Goal: Task Accomplishment & Management: Complete application form

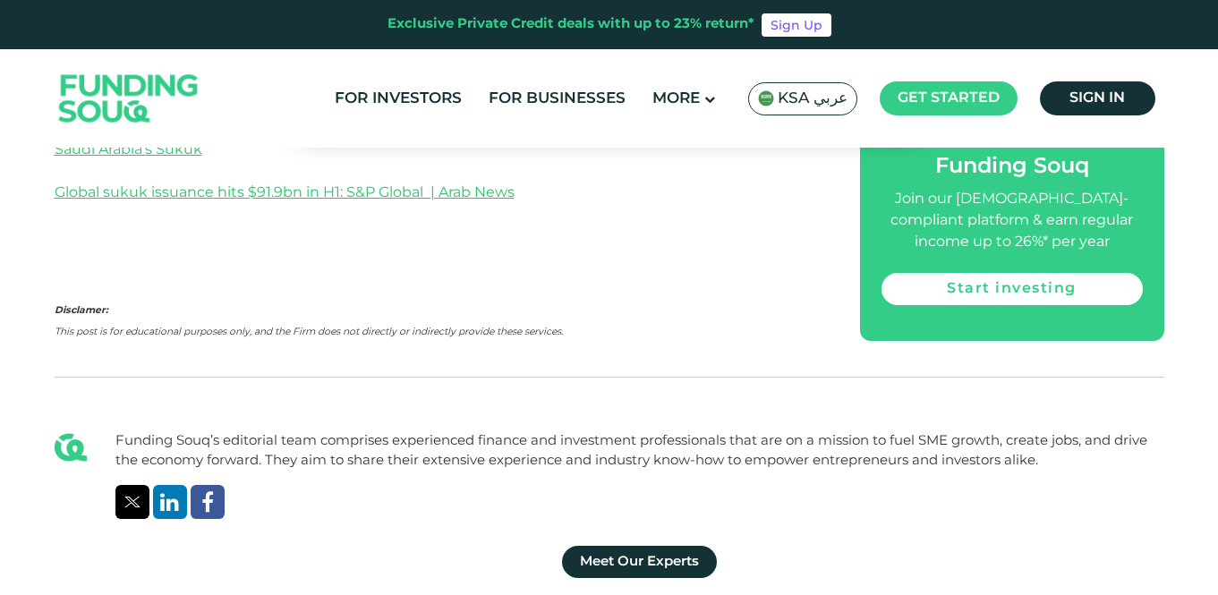
scroll to position [3654, 0]
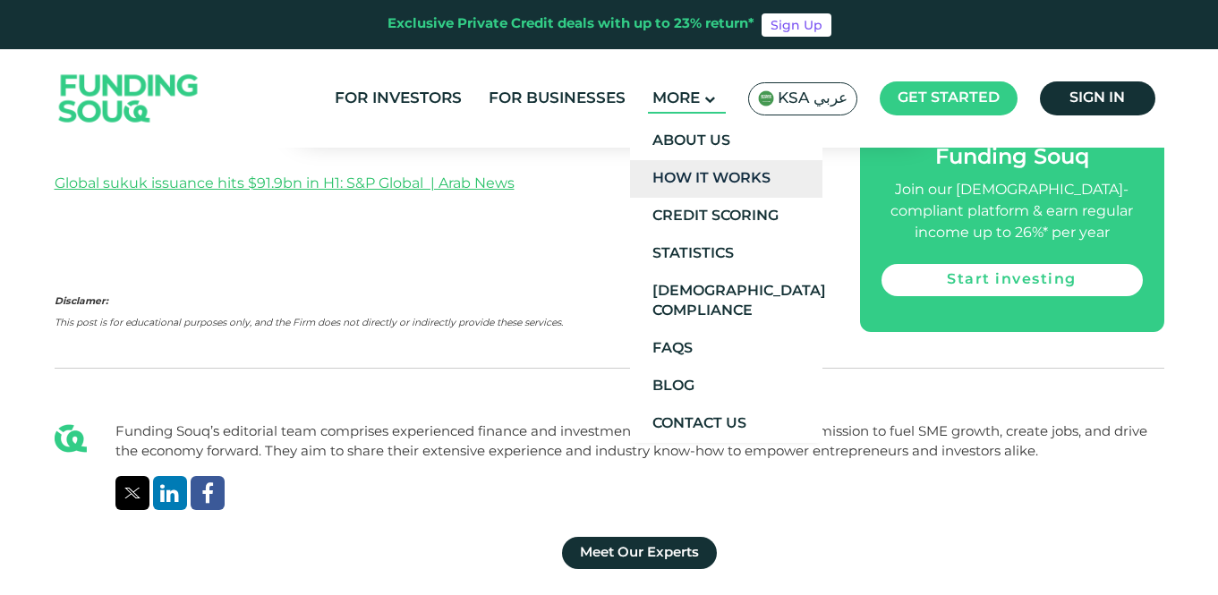
click at [713, 177] on link "How It Works" at bounding box center [726, 179] width 192 height 38
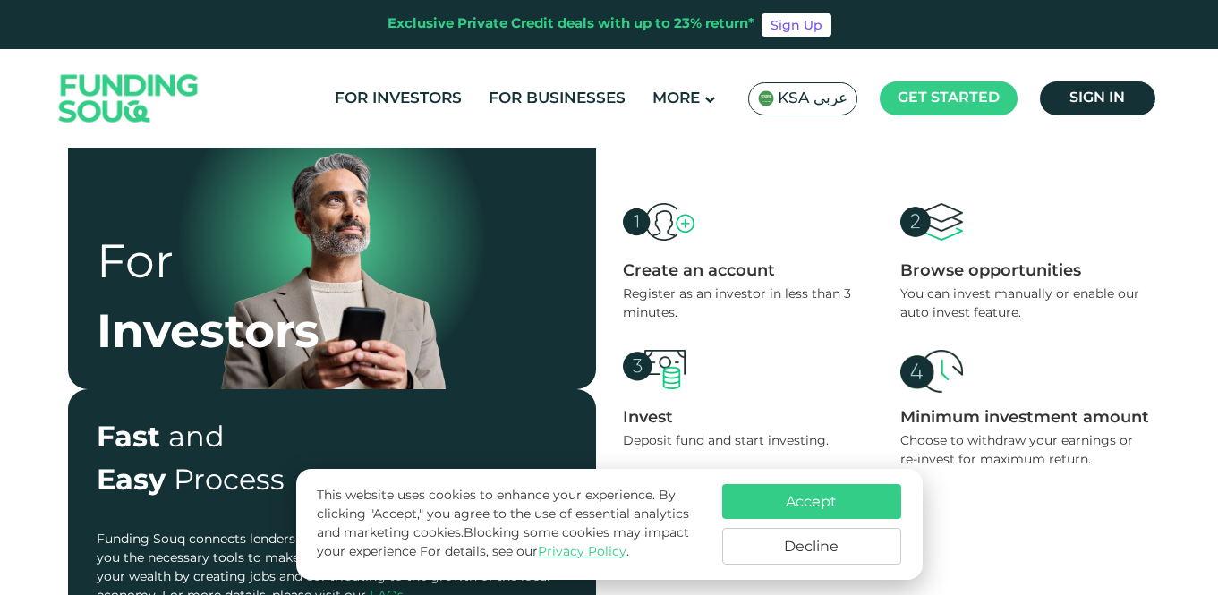
scroll to position [480, 0]
click at [821, 548] on button "Decline" at bounding box center [811, 546] width 179 height 37
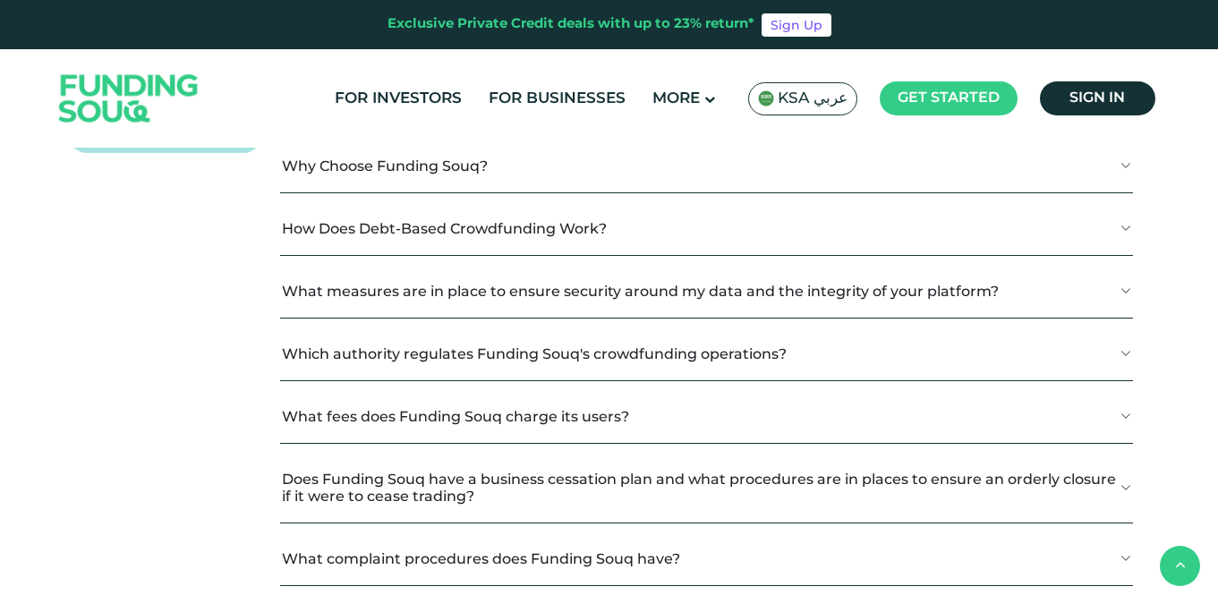
scroll to position [2012, 0]
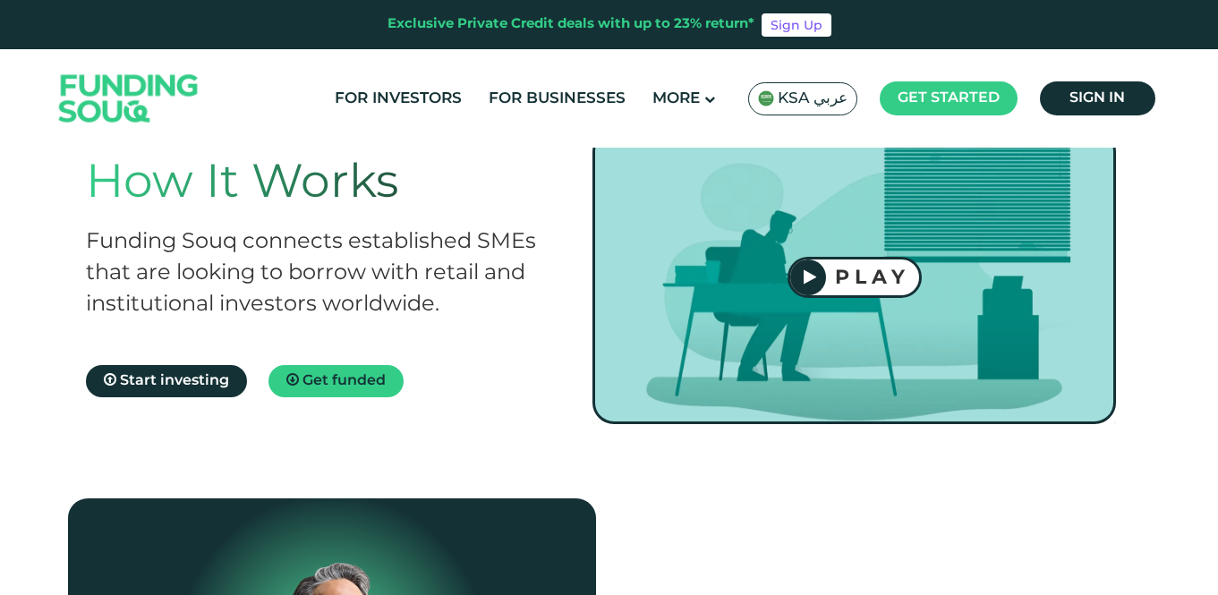
scroll to position [51, 0]
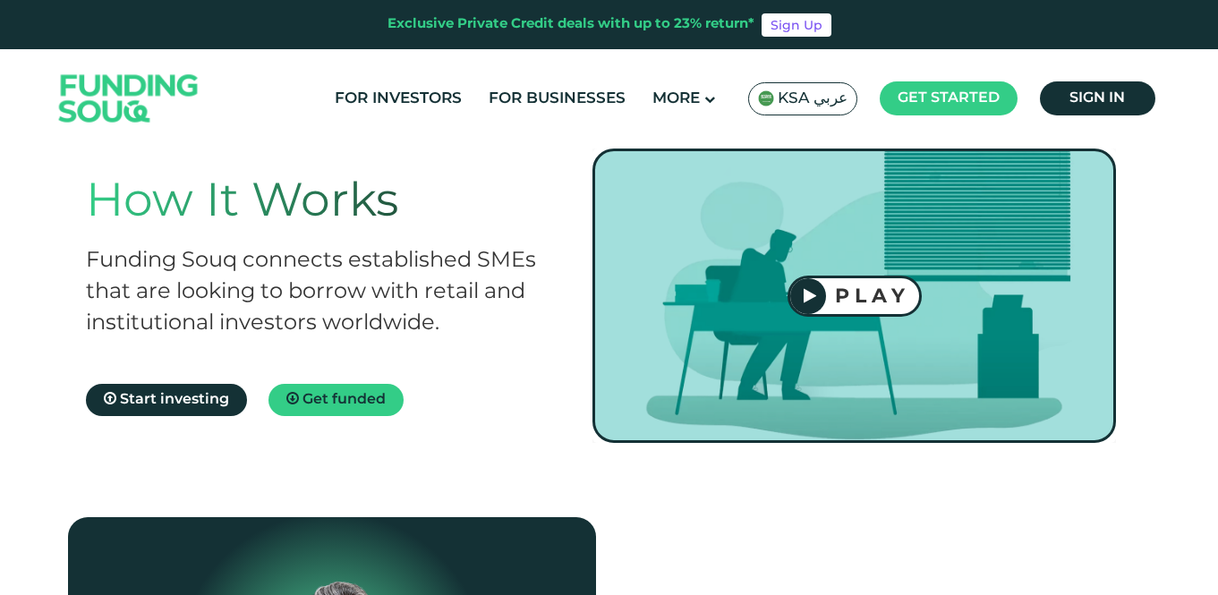
click at [854, 310] on button "PLAY" at bounding box center [854, 296] width 134 height 41
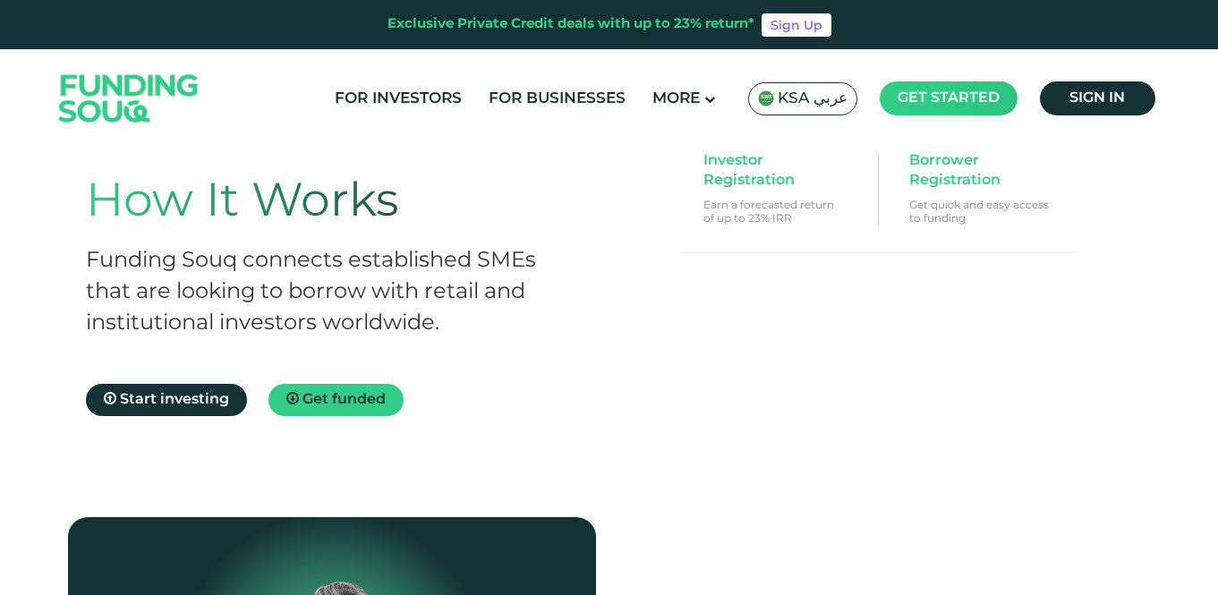
click at [943, 110] on main "Get started" at bounding box center [949, 98] width 138 height 34
click at [762, 171] on span "Investor Registration" at bounding box center [772, 170] width 138 height 39
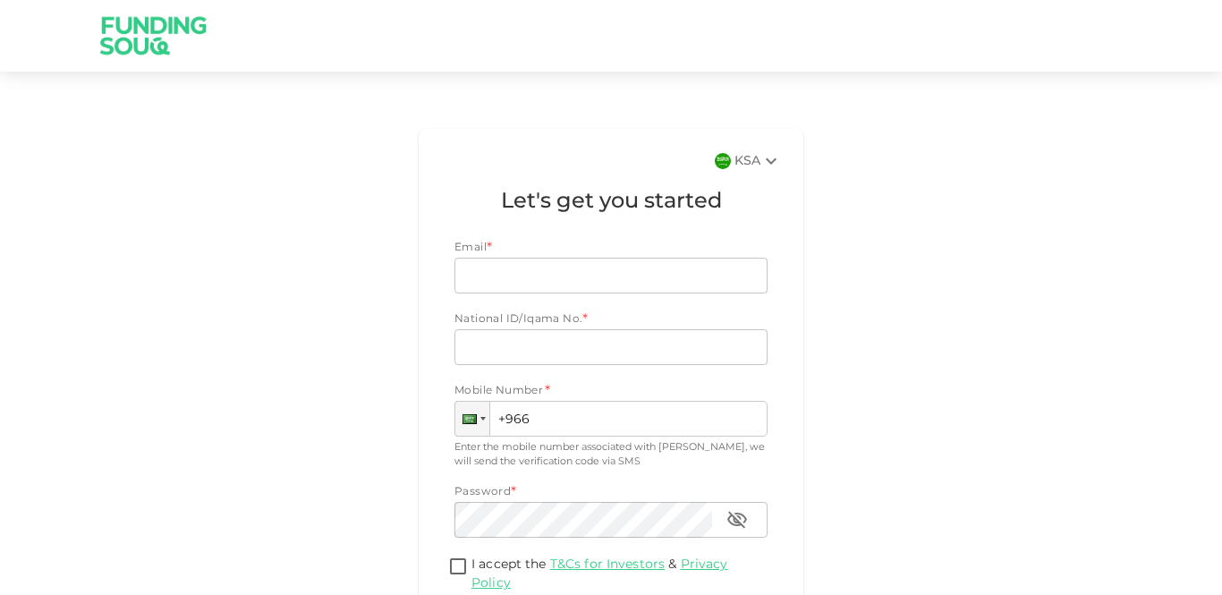
click at [762, 171] on icon at bounding box center [771, 160] width 21 height 21
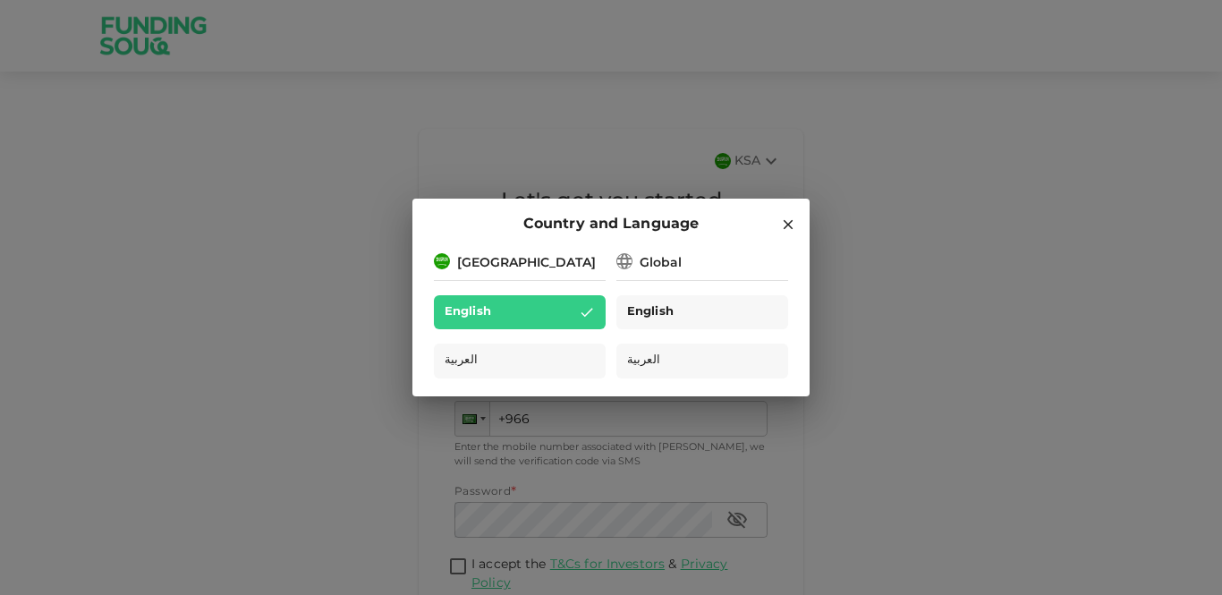
click at [693, 298] on div "English" at bounding box center [703, 312] width 172 height 35
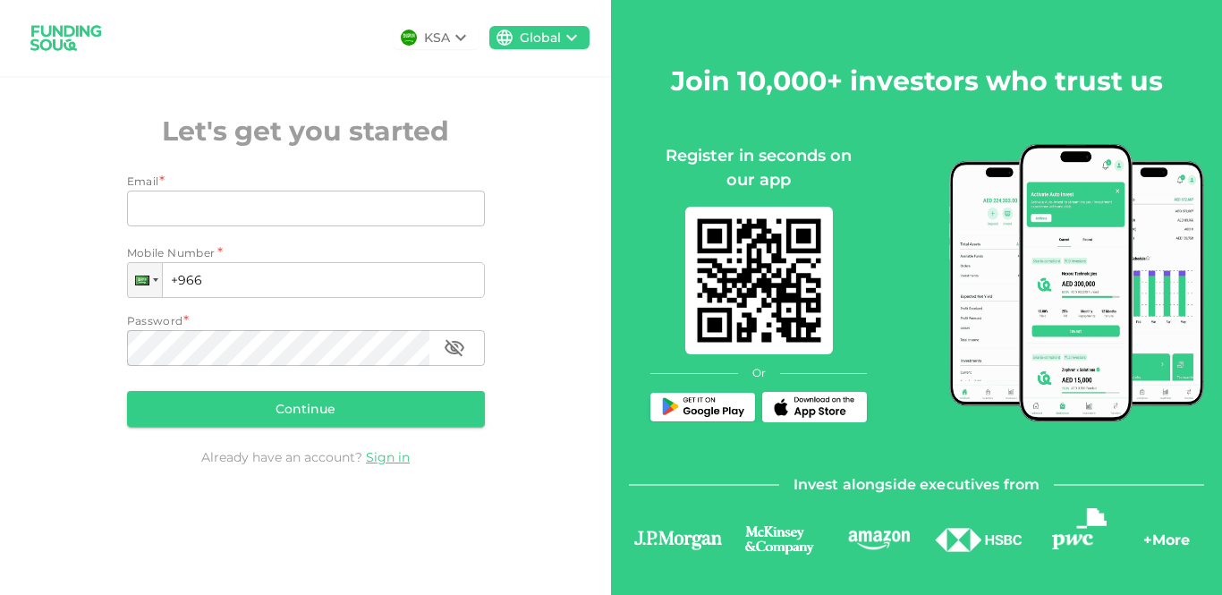
click at [1129, 302] on img at bounding box center [1076, 282] width 255 height 277
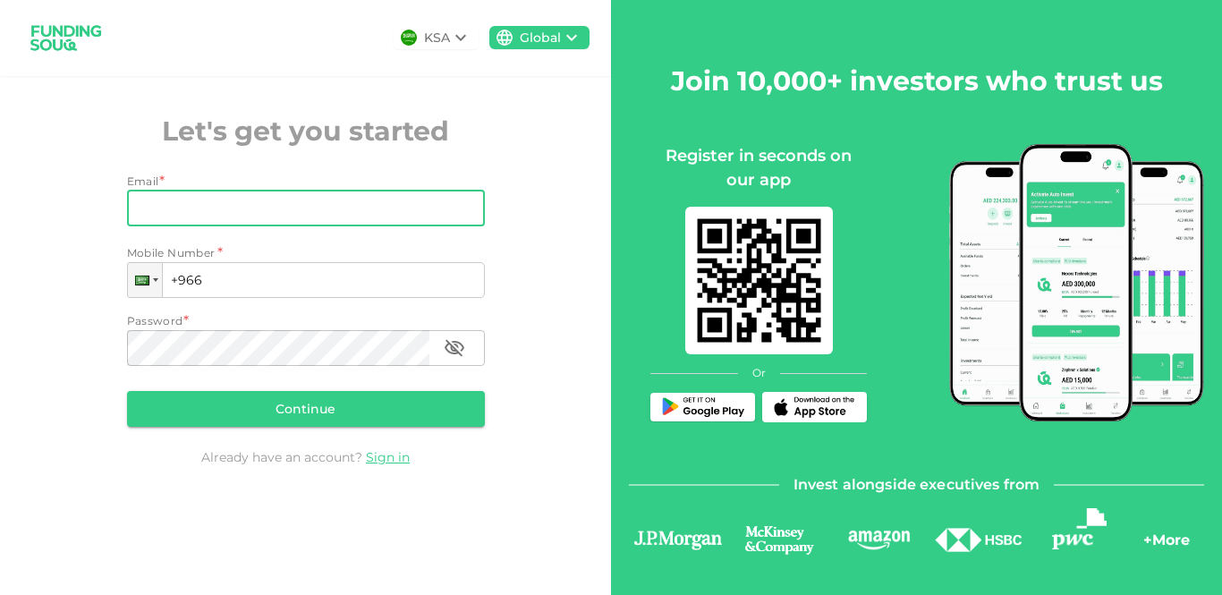
click at [259, 212] on input "Email" at bounding box center [296, 209] width 338 height 36
click at [285, 504] on div "KSA Global Let's get you started Email * Email Email Mobile Number * Phone +966…" at bounding box center [305, 260] width 611 height 520
click at [252, 214] on input "Email" at bounding box center [296, 209] width 338 height 36
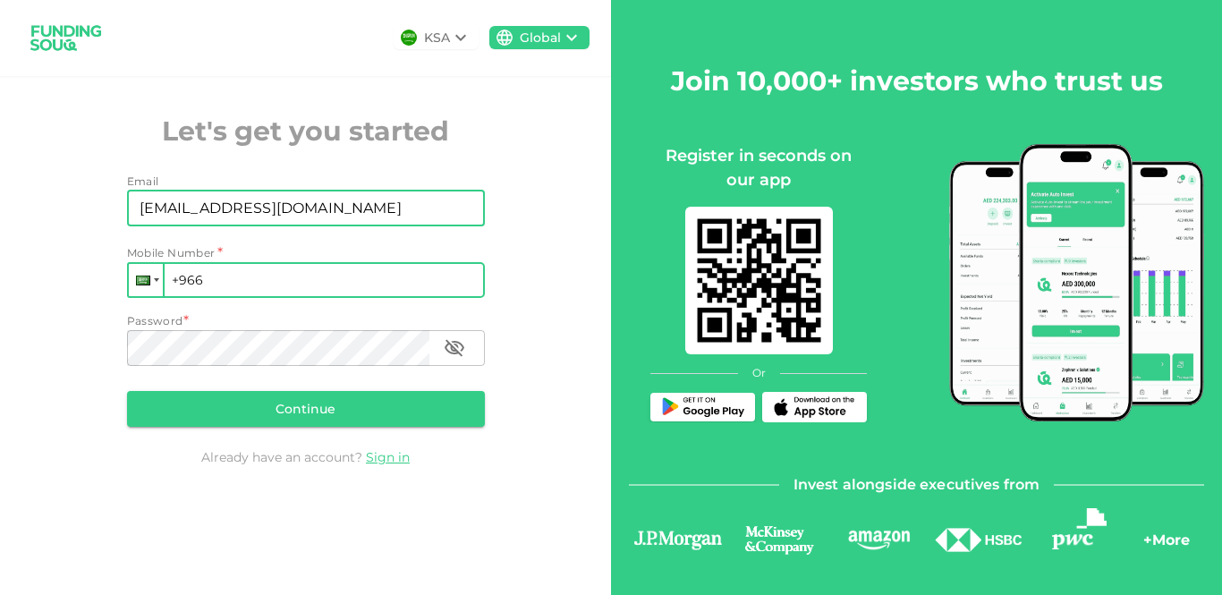
type input "[EMAIL_ADDRESS][DOMAIN_NAME]"
click at [133, 274] on div at bounding box center [146, 280] width 34 height 32
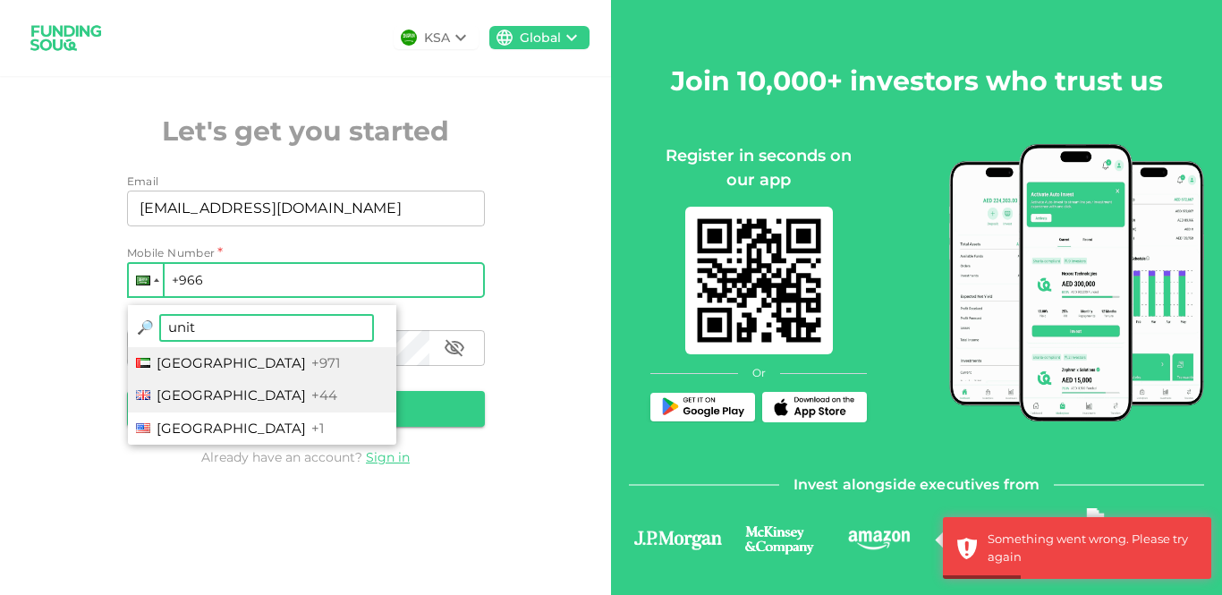
type input "unit"
click at [253, 390] on span "[GEOGRAPHIC_DATA]" at bounding box center [231, 395] width 149 height 17
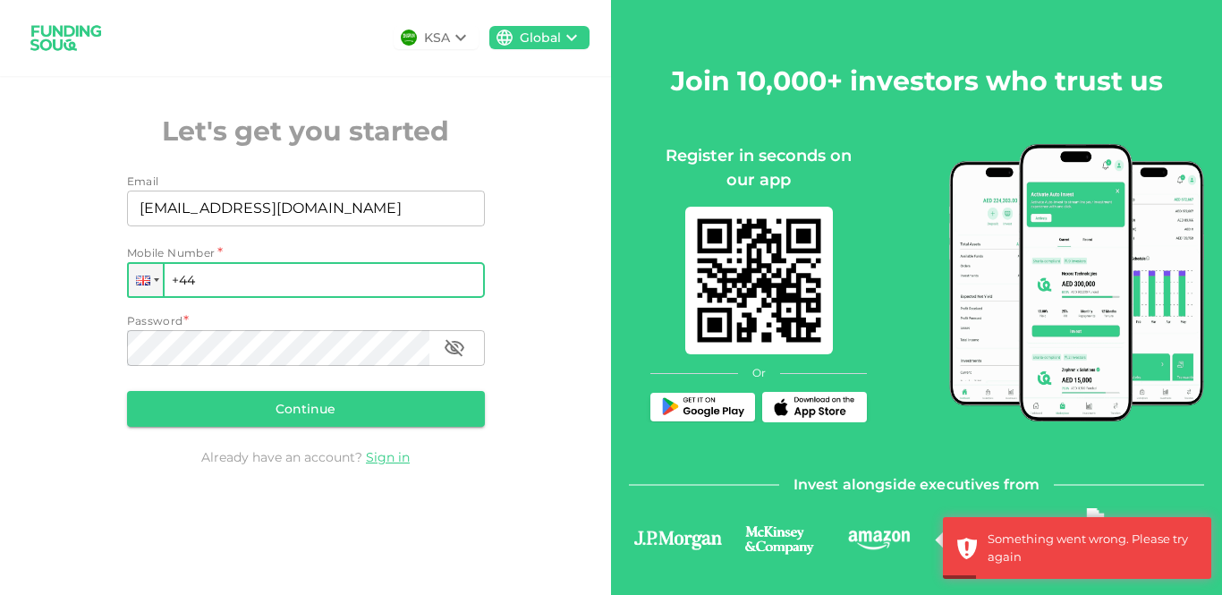
click at [263, 285] on input "+44" at bounding box center [306, 280] width 358 height 36
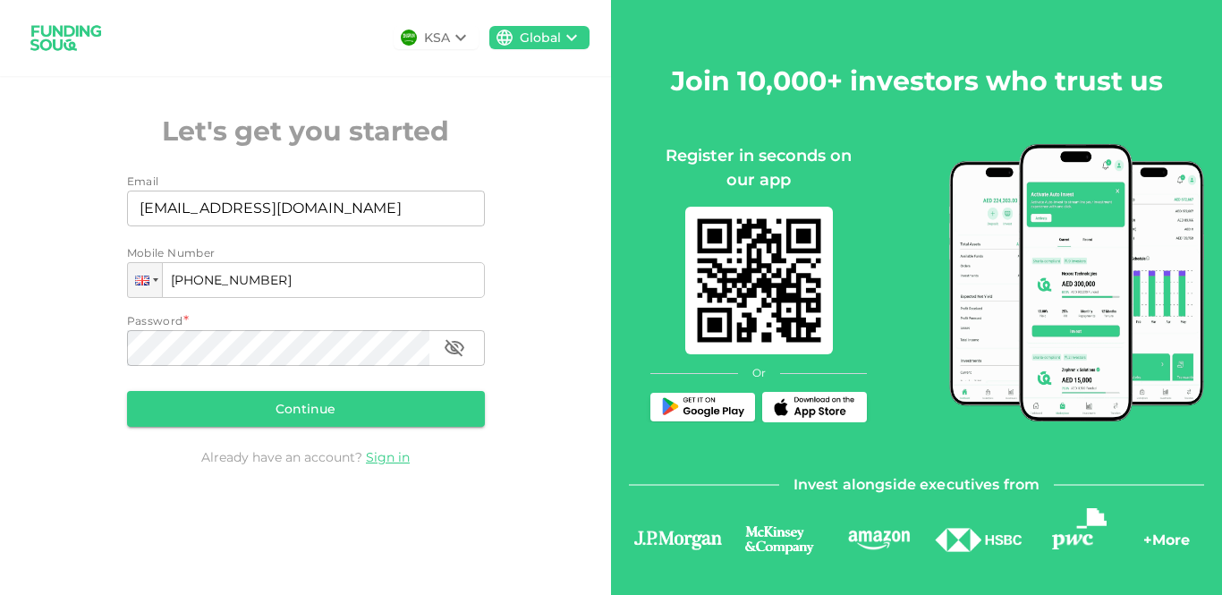
type input "[PHONE_NUMBER]"
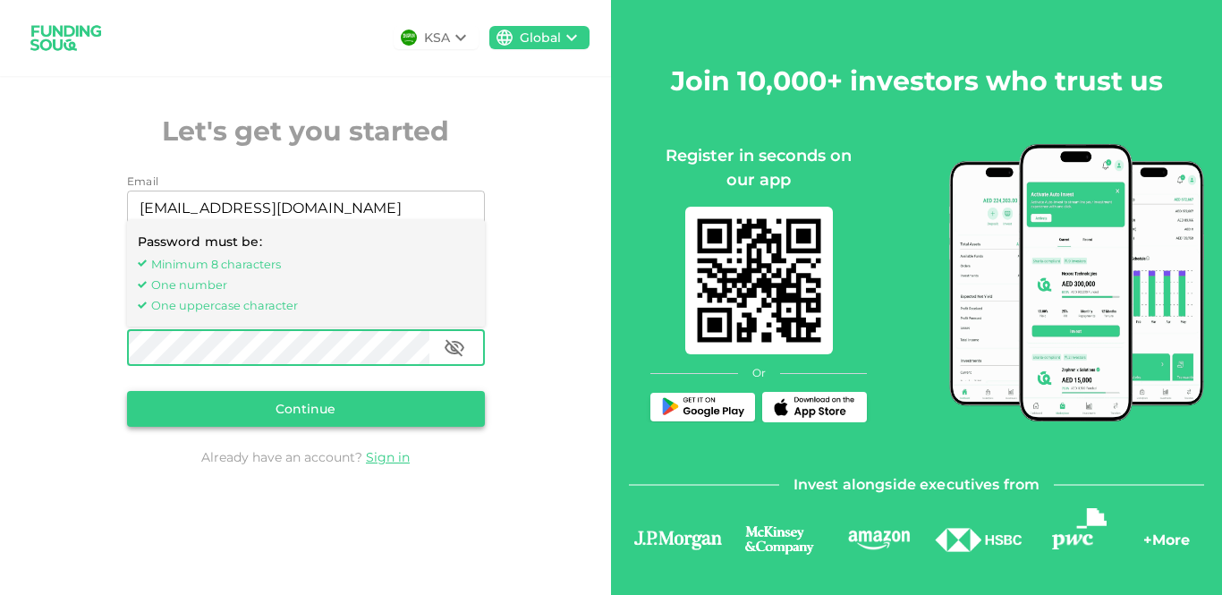
click at [361, 397] on button "Continue" at bounding box center [306, 409] width 358 height 36
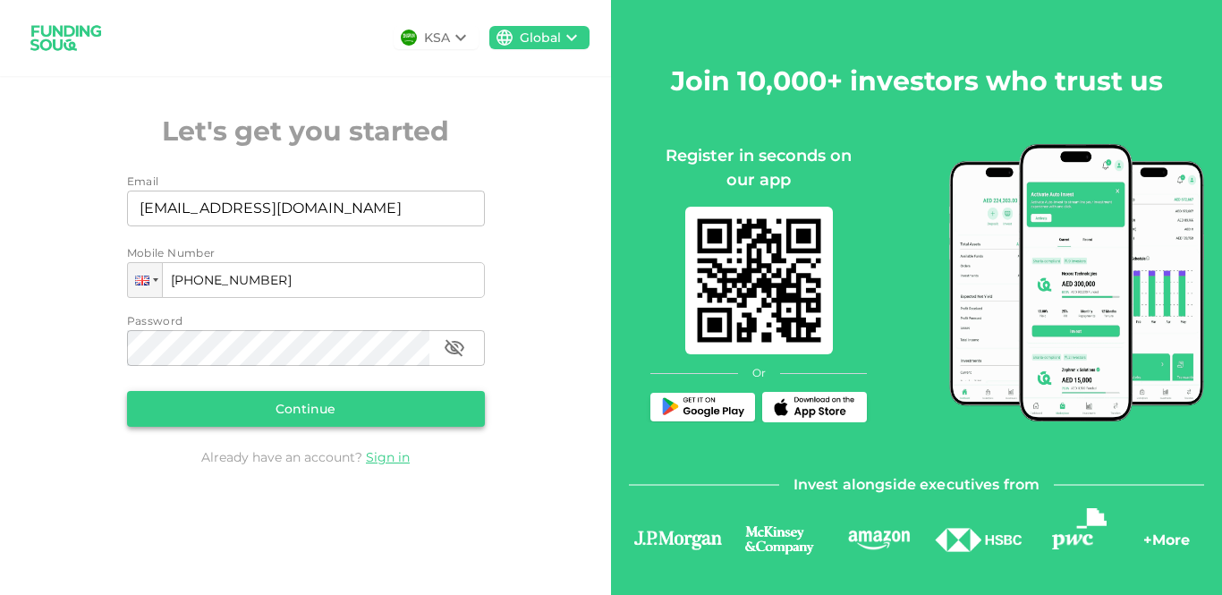
click at [361, 397] on button "Continue" at bounding box center [306, 409] width 358 height 36
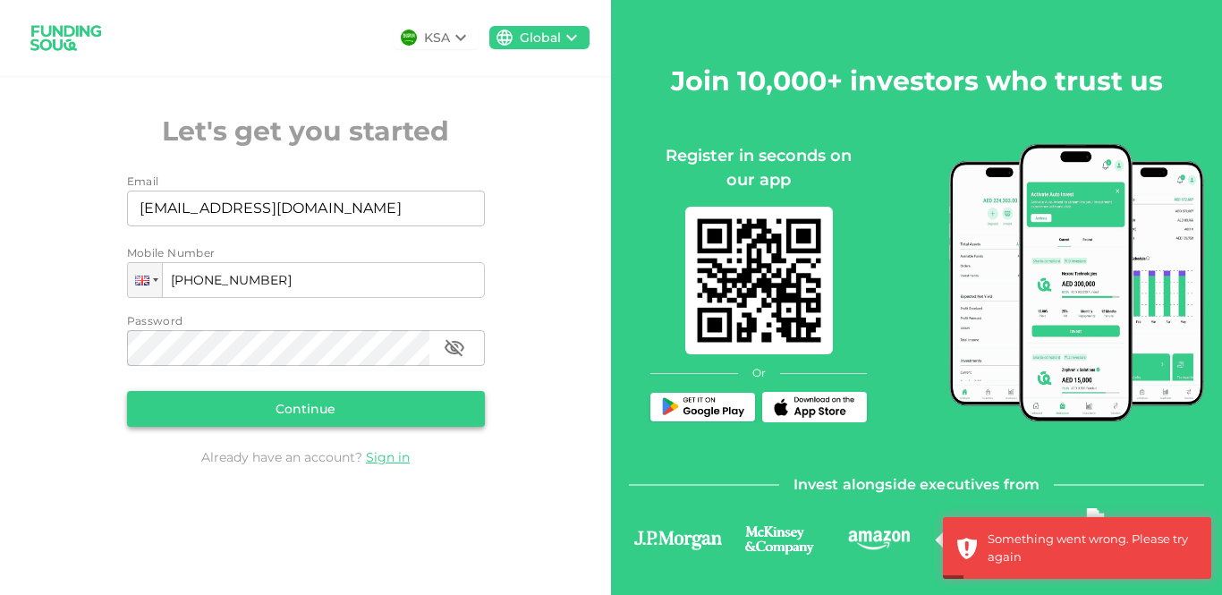
click at [361, 397] on button "Continue" at bounding box center [306, 409] width 358 height 36
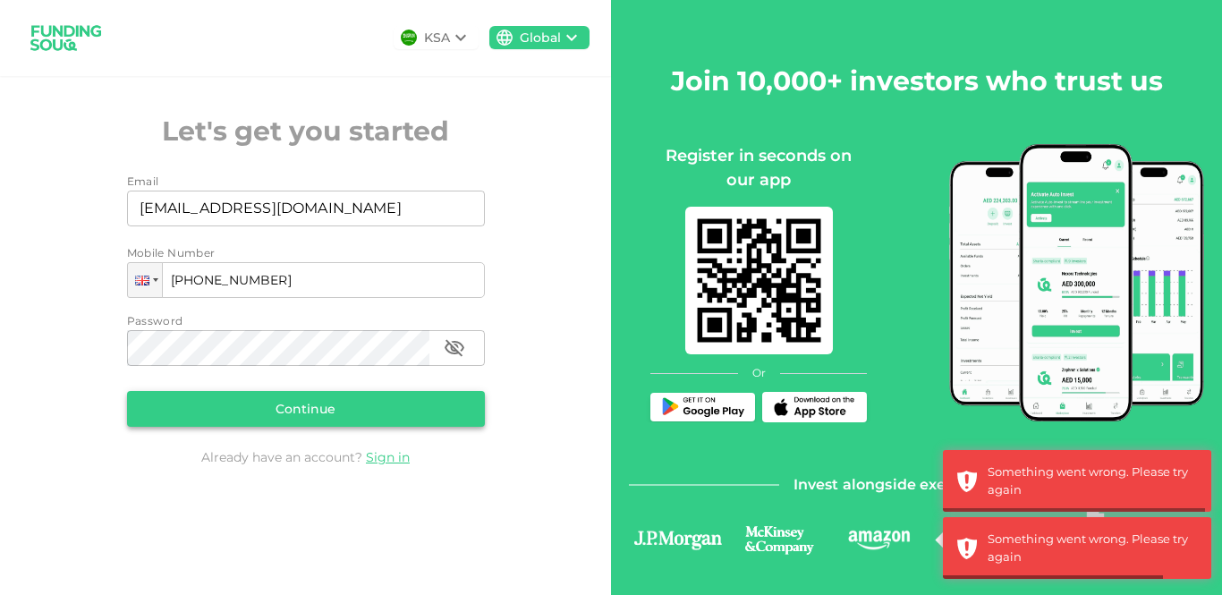
click at [361, 397] on div "Continue" at bounding box center [306, 409] width 358 height 36
click at [361, 397] on button "Continue" at bounding box center [306, 409] width 358 height 36
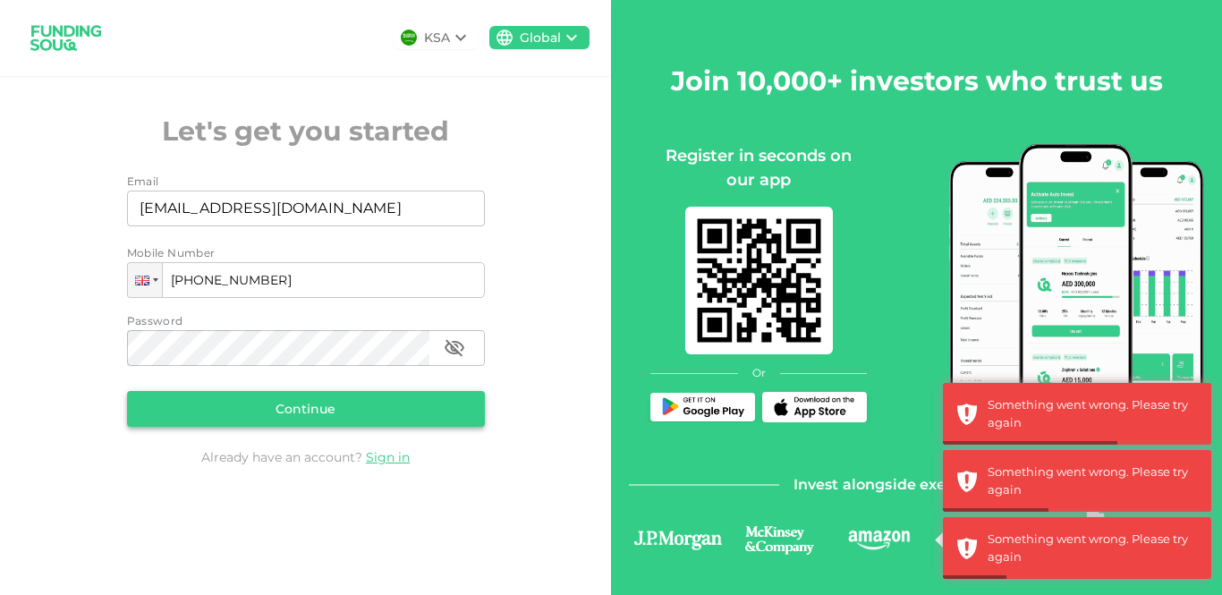
click at [361, 397] on button "Continue" at bounding box center [306, 409] width 358 height 36
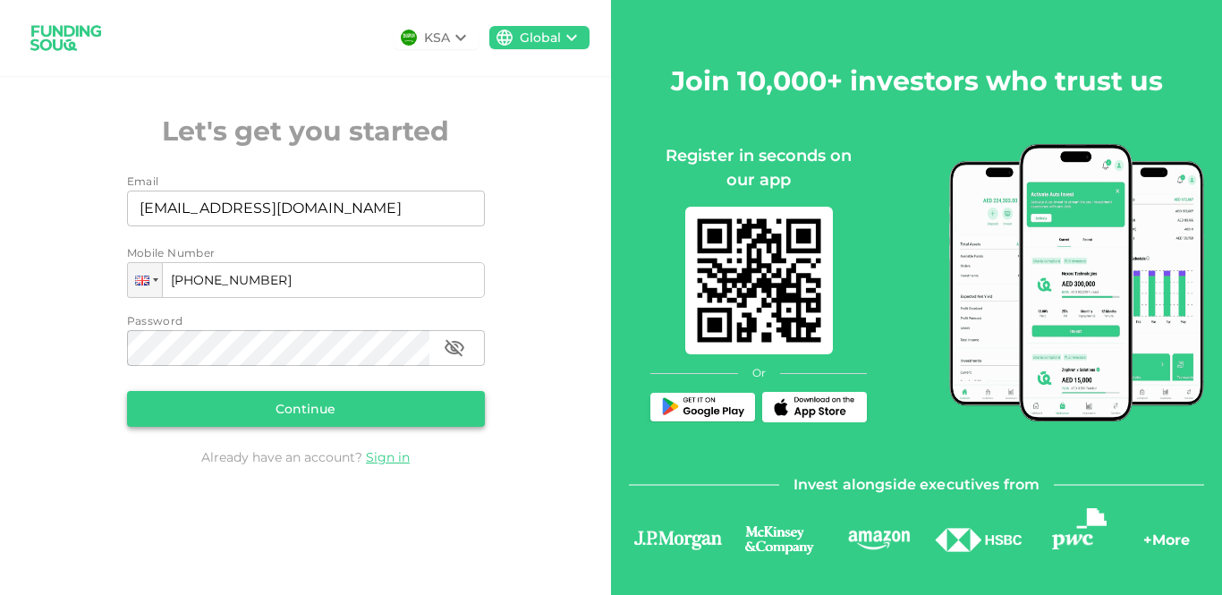
click at [362, 399] on button "Continue" at bounding box center [306, 409] width 358 height 36
